Goal: Use online tool/utility: Utilize a website feature to perform a specific function

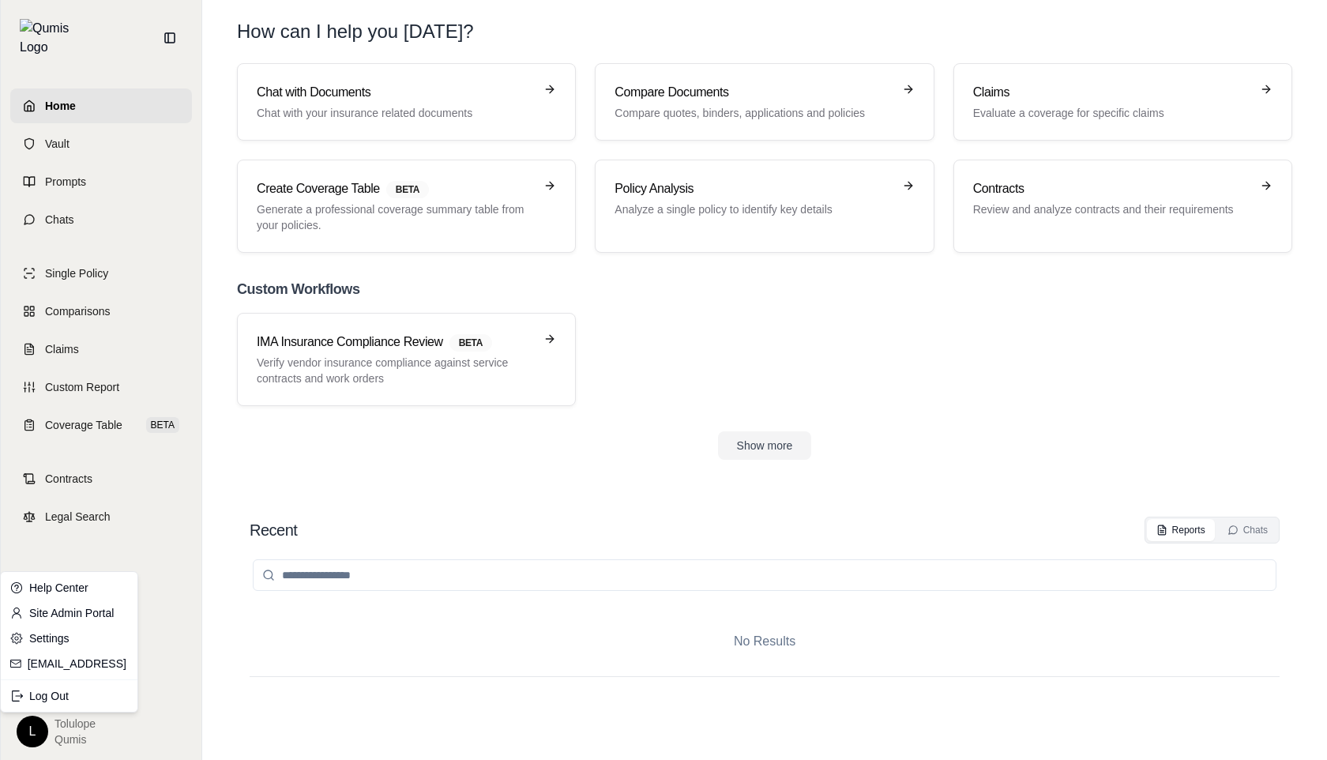
click at [43, 730] on html "Home Vault Prompts Chats Single Policy Comparisons Claims Custom Report Coverag…" at bounding box center [663, 380] width 1327 height 760
click at [148, 521] on html "Home Vault Prompts Chats Single Policy Comparisons Claims Custom Report Coverag…" at bounding box center [663, 380] width 1327 height 760
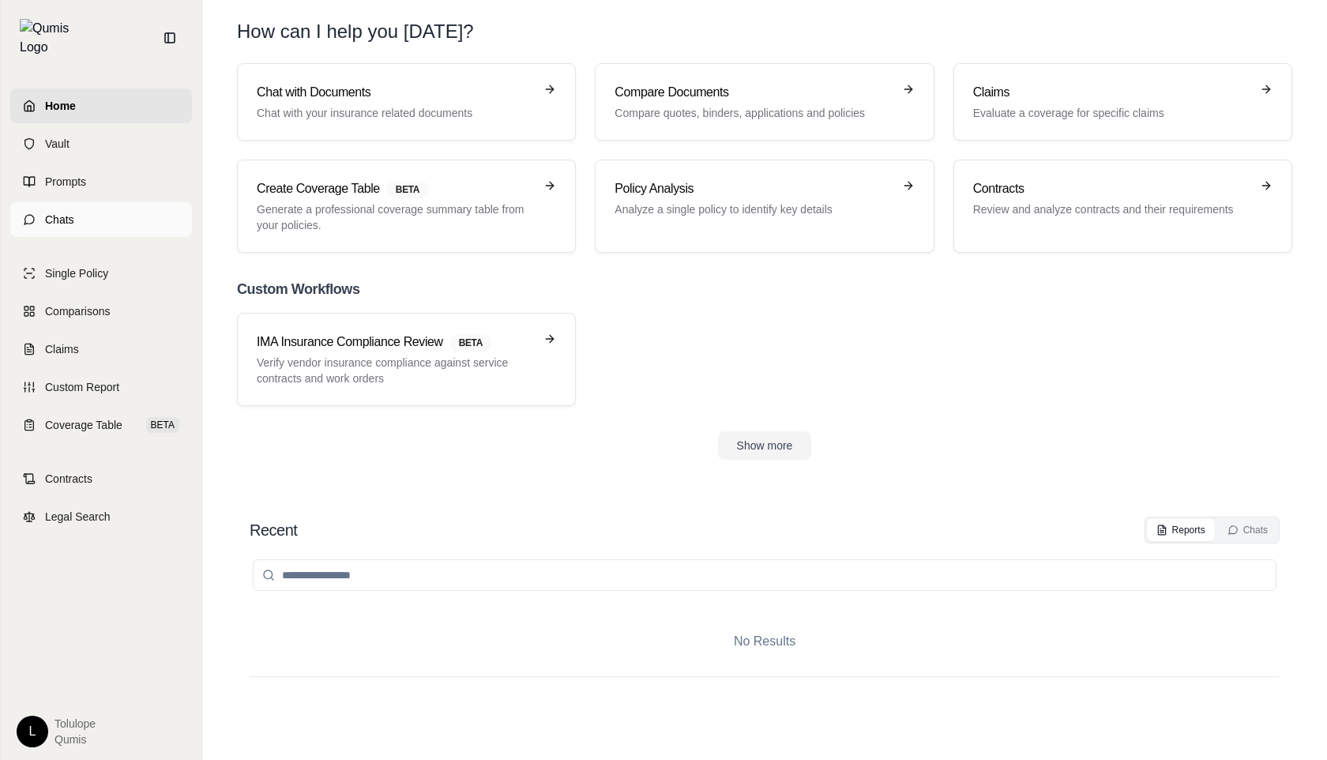
click at [56, 212] on span "Chats" at bounding box center [59, 220] width 29 height 16
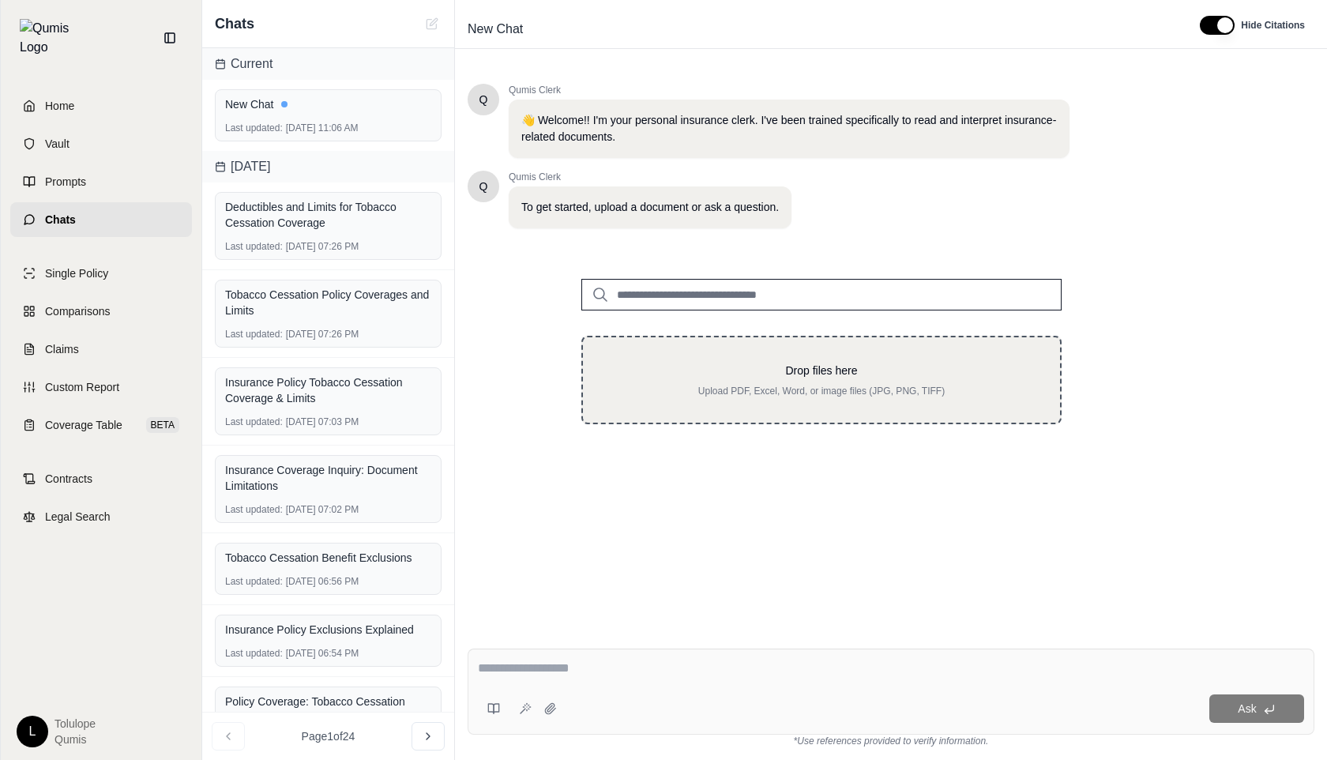
click at [723, 368] on p "Drop files here" at bounding box center [821, 371] width 427 height 16
type input "**********"
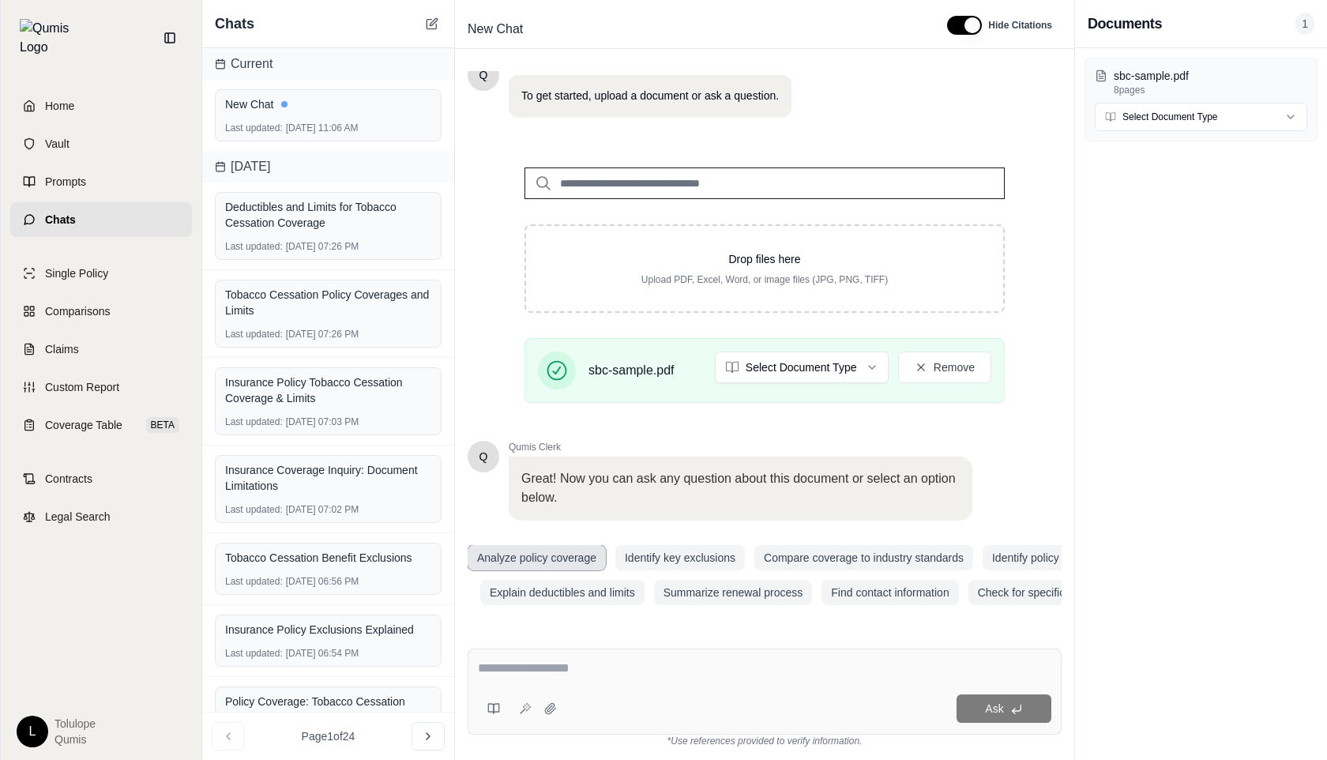
click at [575, 560] on button "Analyze policy coverage" at bounding box center [537, 557] width 138 height 25
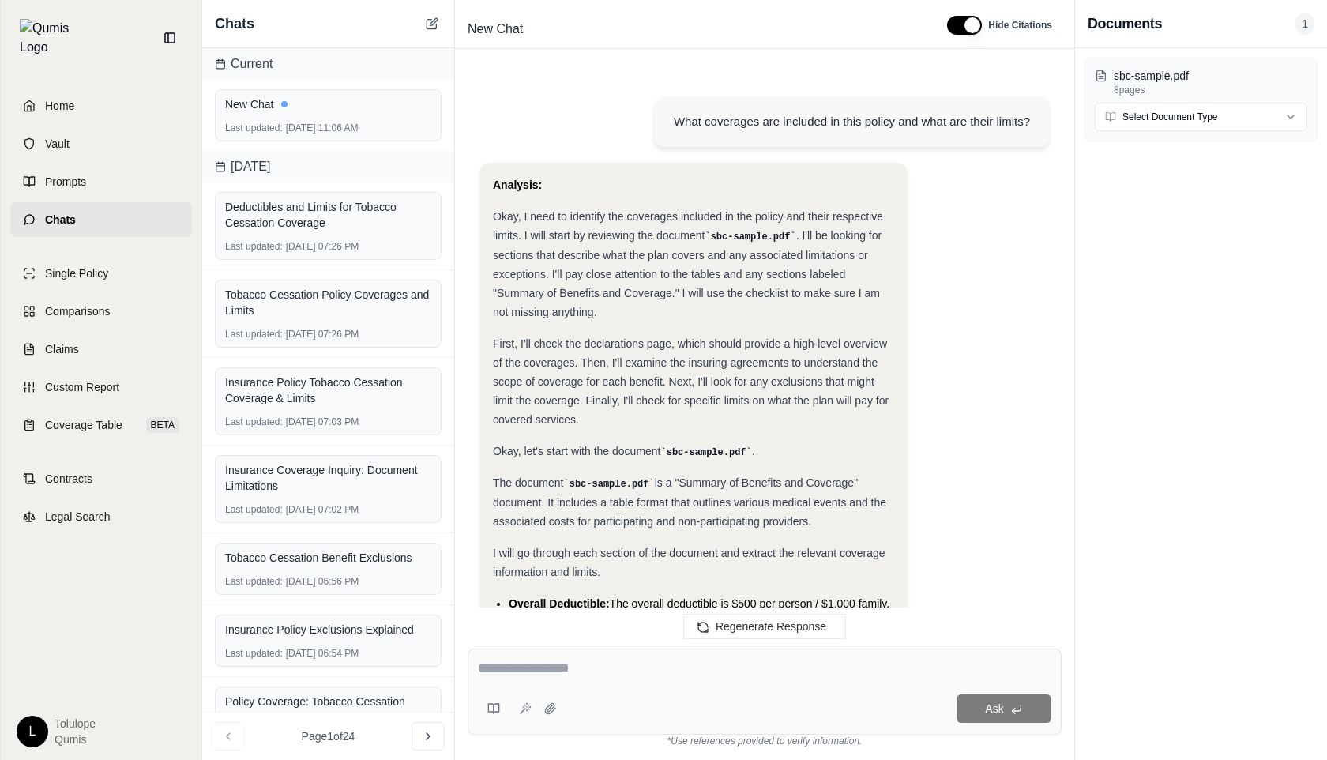
scroll to position [5007, 0]
